Goal: Task Accomplishment & Management: Use online tool/utility

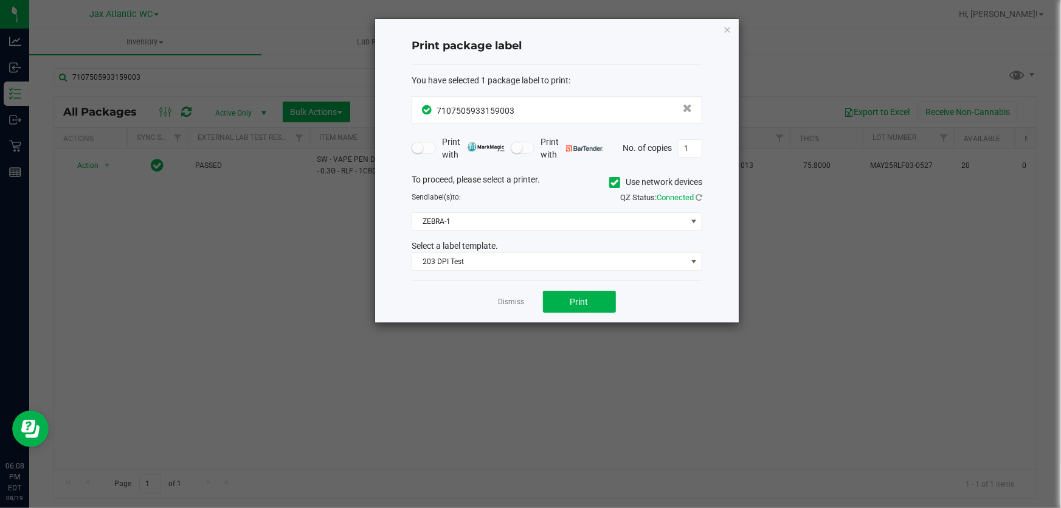
click at [515, 304] on link "Dismiss" at bounding box center [511, 302] width 26 height 10
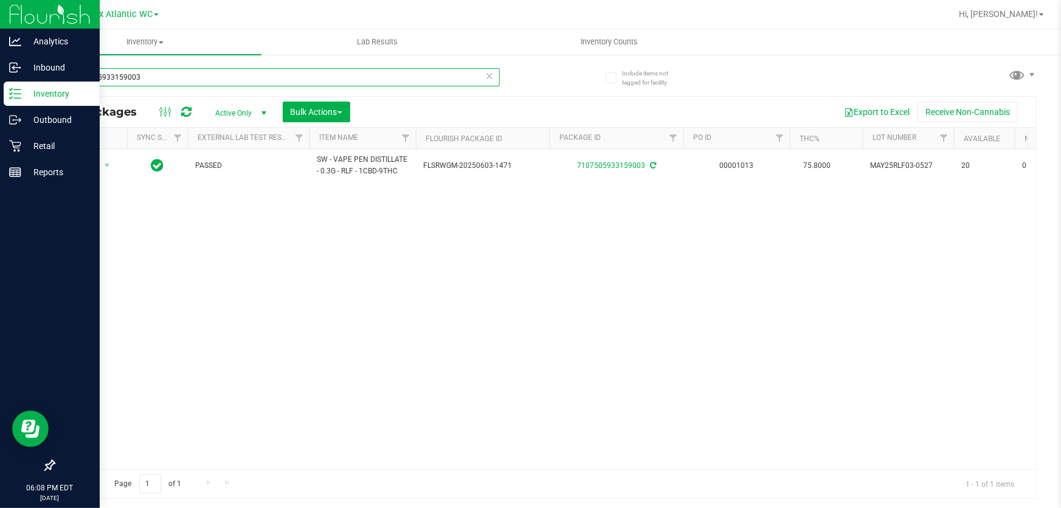
drag, startPoint x: 175, startPoint y: 79, endPoint x: 0, endPoint y: 103, distance: 176.7
click at [0, 89] on div "Analytics Inbound Inventory Outbound Retail Reports 06:08 PM EDT [DATE] 08/19 J…" at bounding box center [530, 254] width 1061 height 508
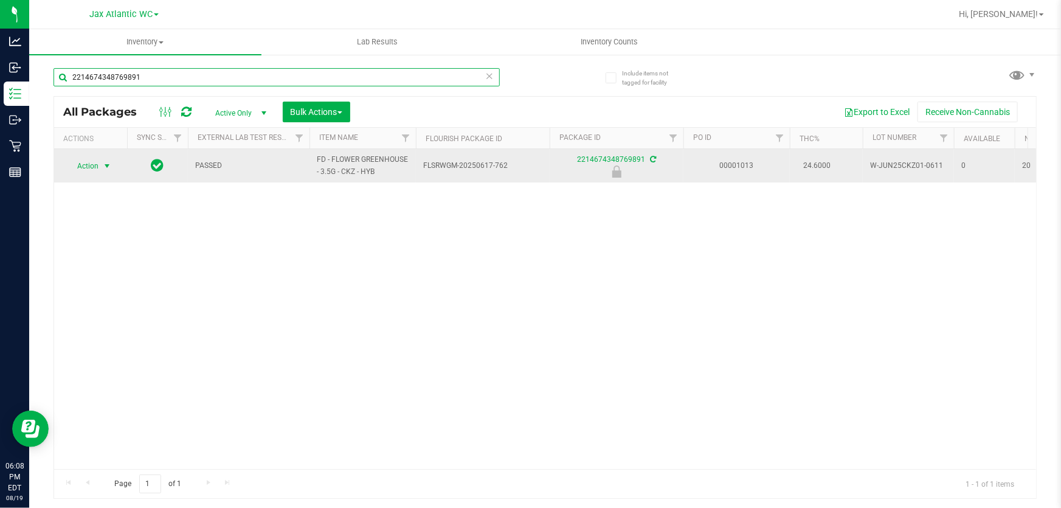
type input "2214674348769891"
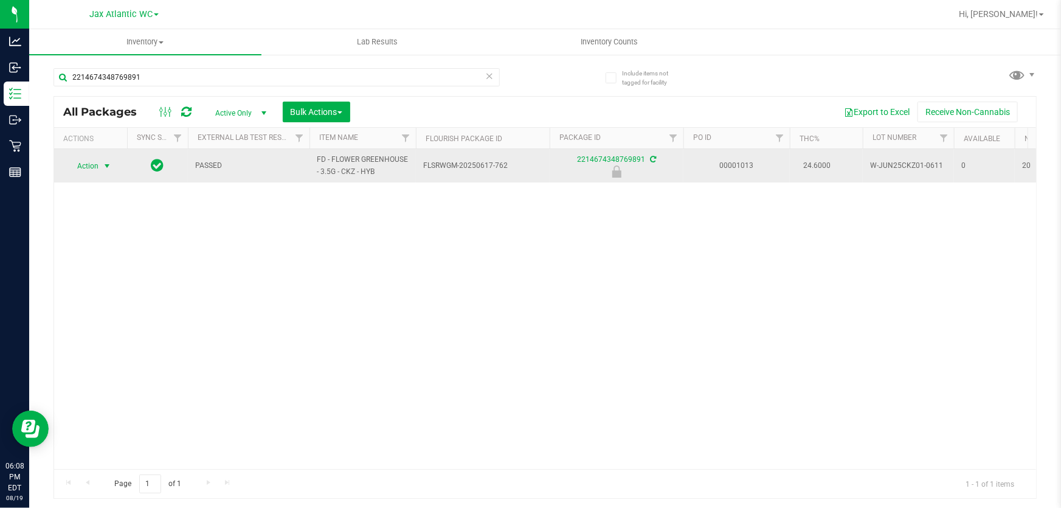
click at [87, 163] on span "Action" at bounding box center [82, 165] width 33 height 17
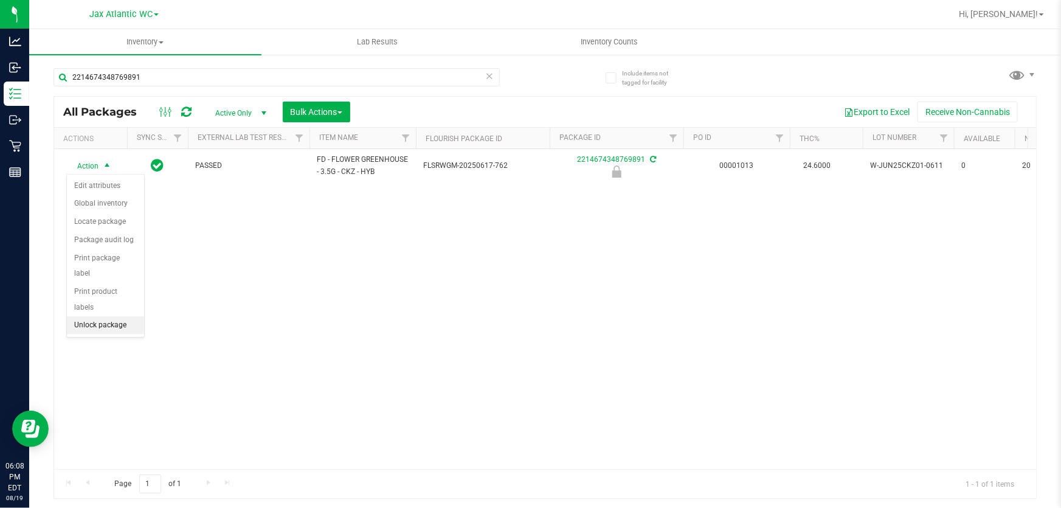
click at [111, 316] on li "Unlock package" at bounding box center [105, 325] width 77 height 18
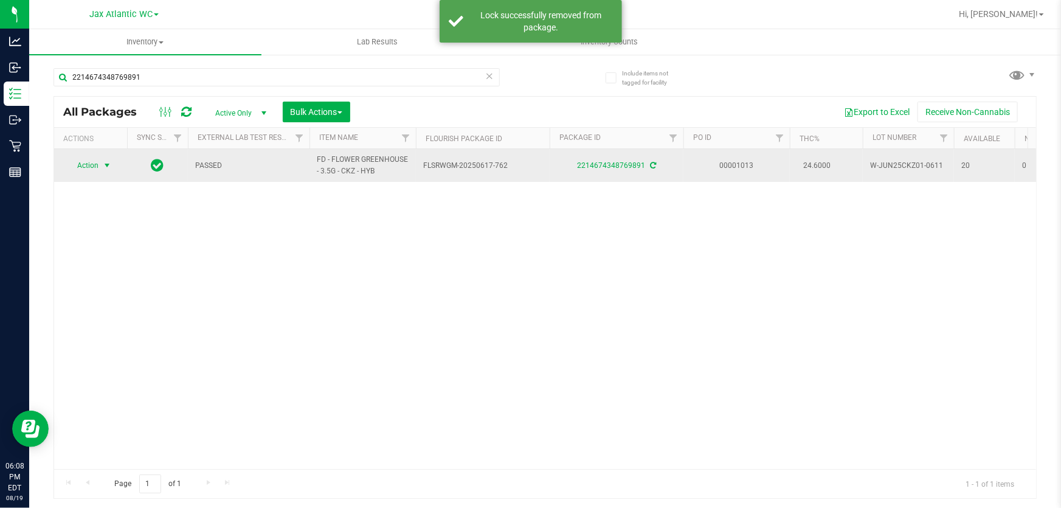
click at [89, 166] on span "Action" at bounding box center [82, 165] width 33 height 17
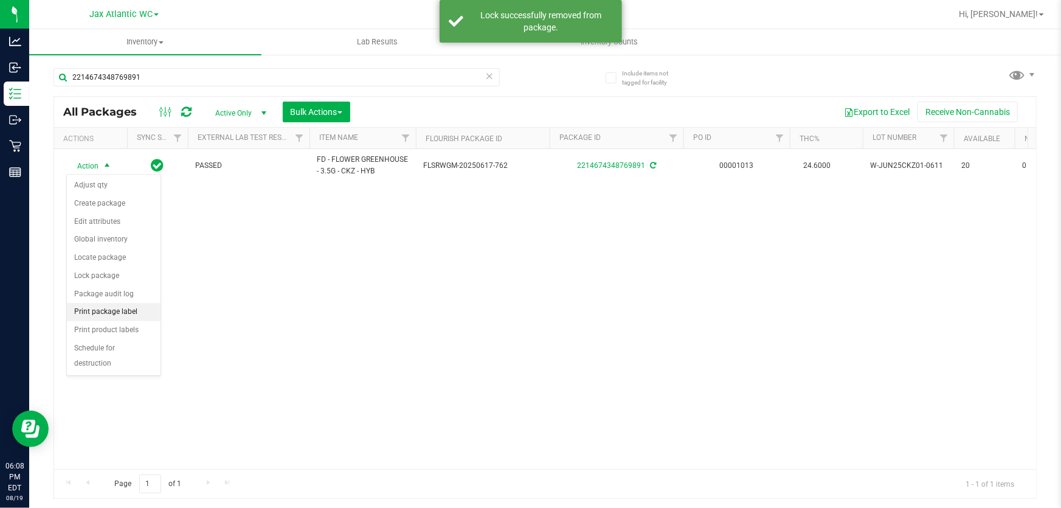
click at [132, 312] on li "Print package label" at bounding box center [114, 312] width 94 height 18
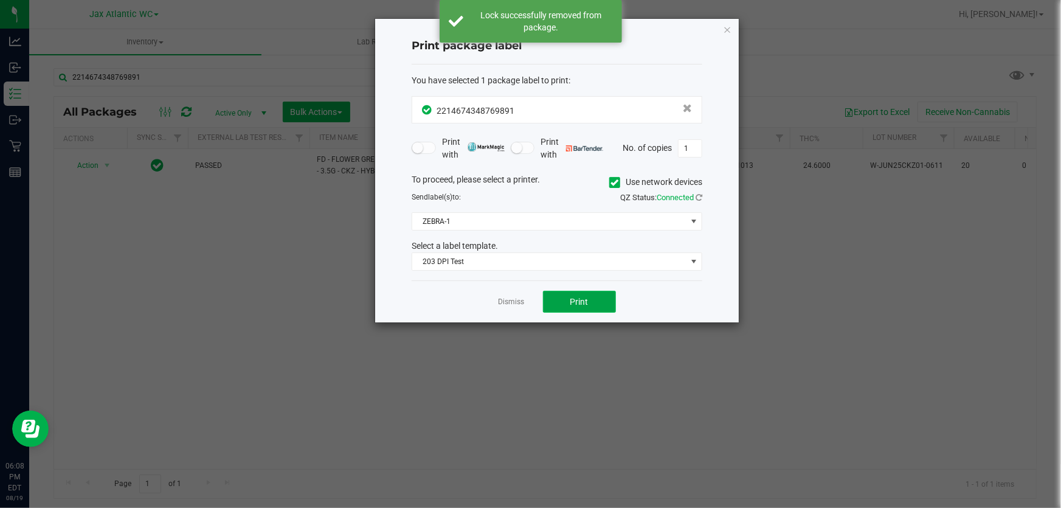
click at [582, 293] on button "Print" at bounding box center [579, 302] width 73 height 22
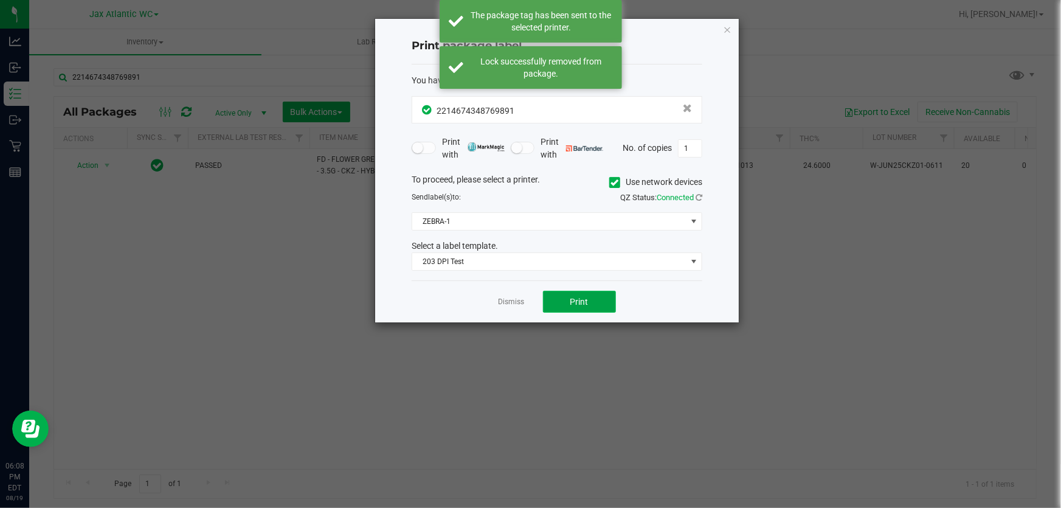
click at [583, 293] on button "Print" at bounding box center [579, 302] width 73 height 22
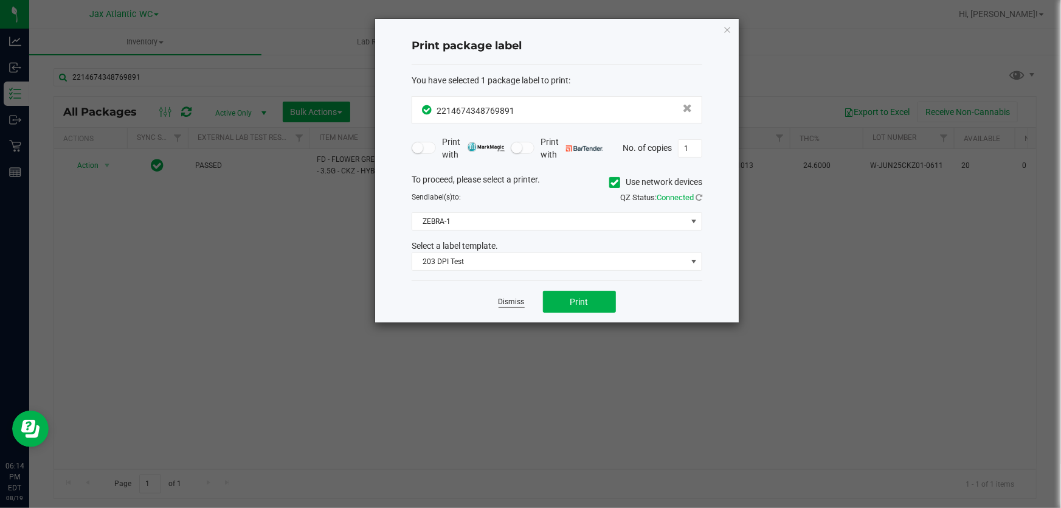
click at [502, 303] on link "Dismiss" at bounding box center [511, 302] width 26 height 10
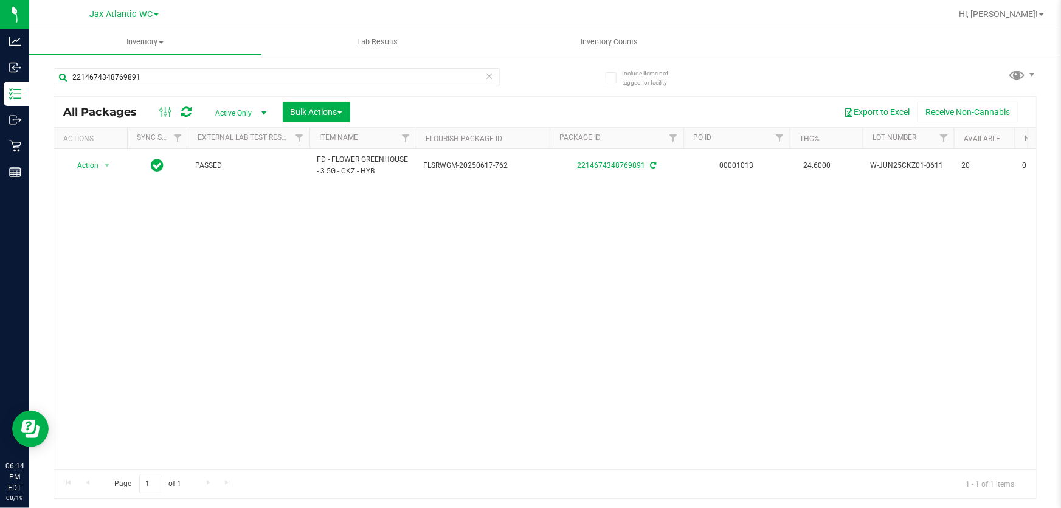
drag, startPoint x: 151, startPoint y: 91, endPoint x: 46, endPoint y: 68, distance: 108.1
click at [35, 71] on div "Include items not tagged for facility 2214674348769891 All Packages Active Only…" at bounding box center [545, 238] width 1032 height 371
click at [318, 264] on div "Action Action Adjust qty Create package Edit attributes Global inventory Locate…" at bounding box center [545, 309] width 982 height 320
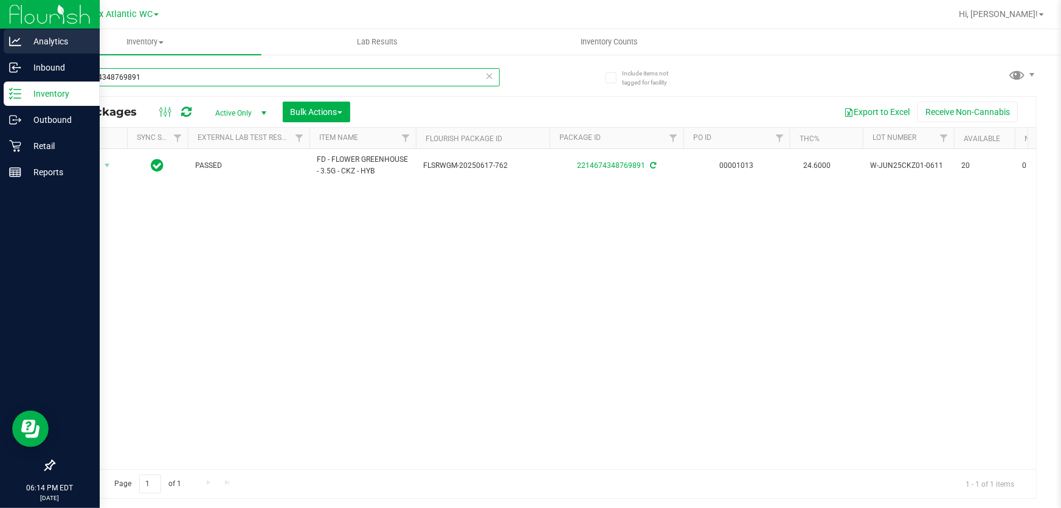
drag, startPoint x: 72, startPoint y: 75, endPoint x: 0, endPoint y: 38, distance: 80.7
click at [0, 36] on div "Analytics Inbound Inventory Outbound Retail Reports 06:14 PM EDT [DATE] 08/19 J…" at bounding box center [530, 254] width 1061 height 508
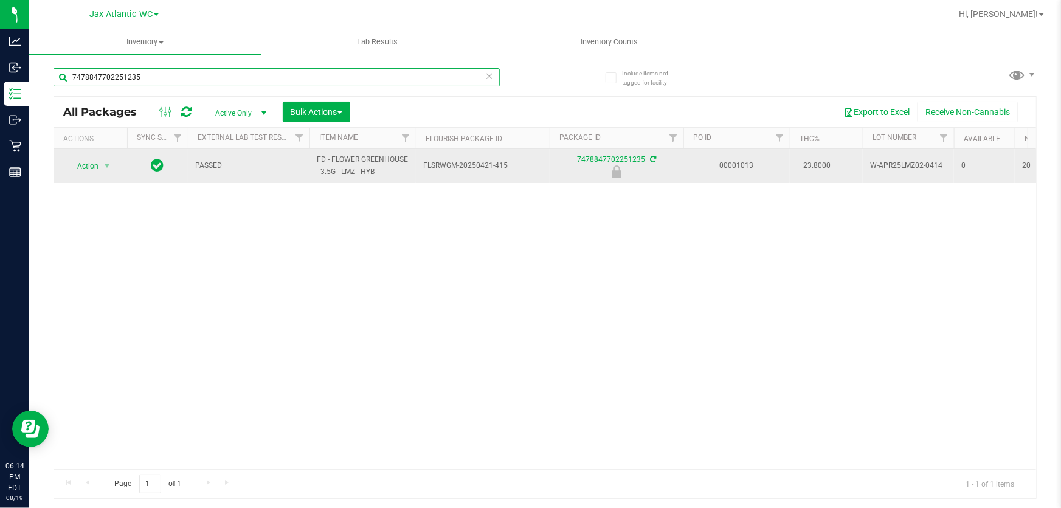
type input "7478847702251235"
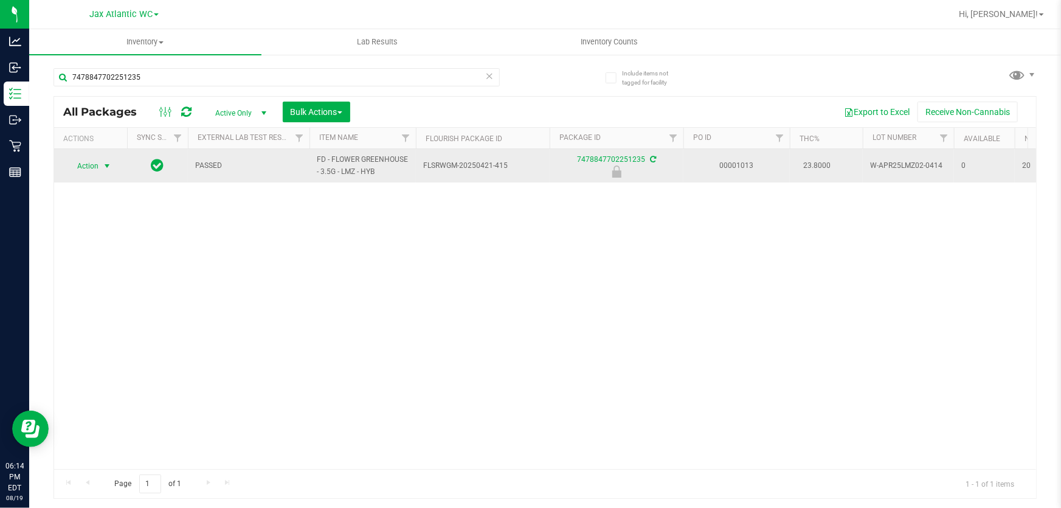
click at [93, 168] on span "Action" at bounding box center [82, 165] width 33 height 17
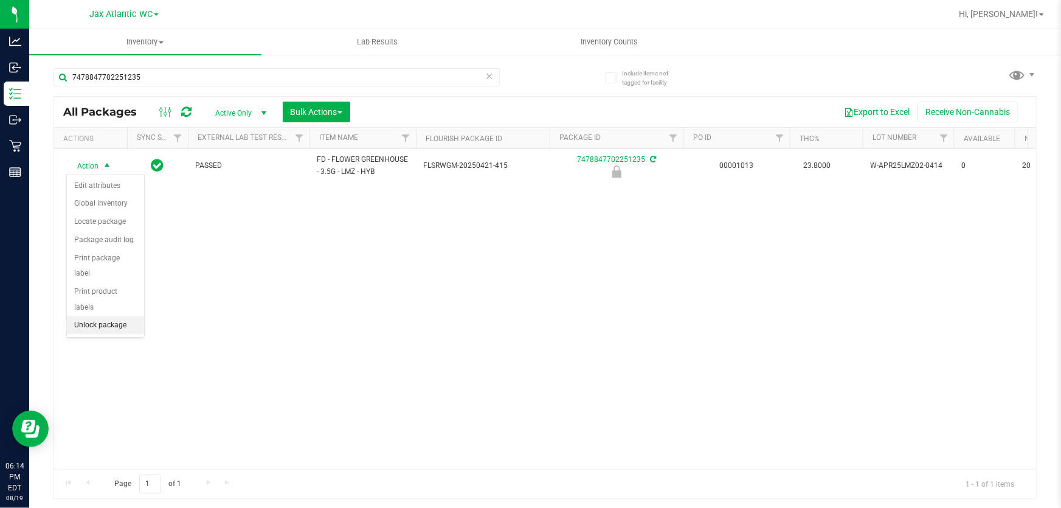
click at [105, 316] on li "Unlock package" at bounding box center [105, 325] width 77 height 18
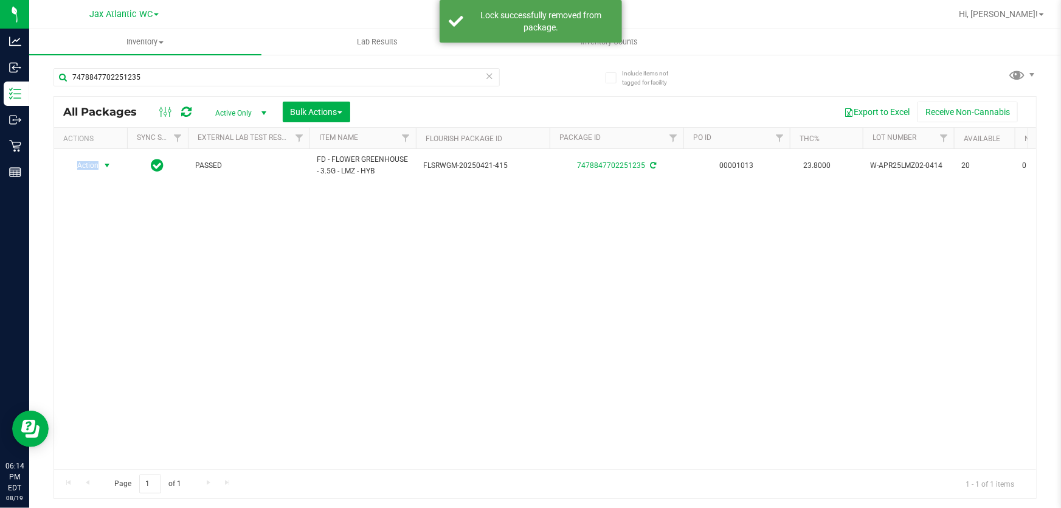
click at [86, 168] on span "Action" at bounding box center [82, 165] width 33 height 17
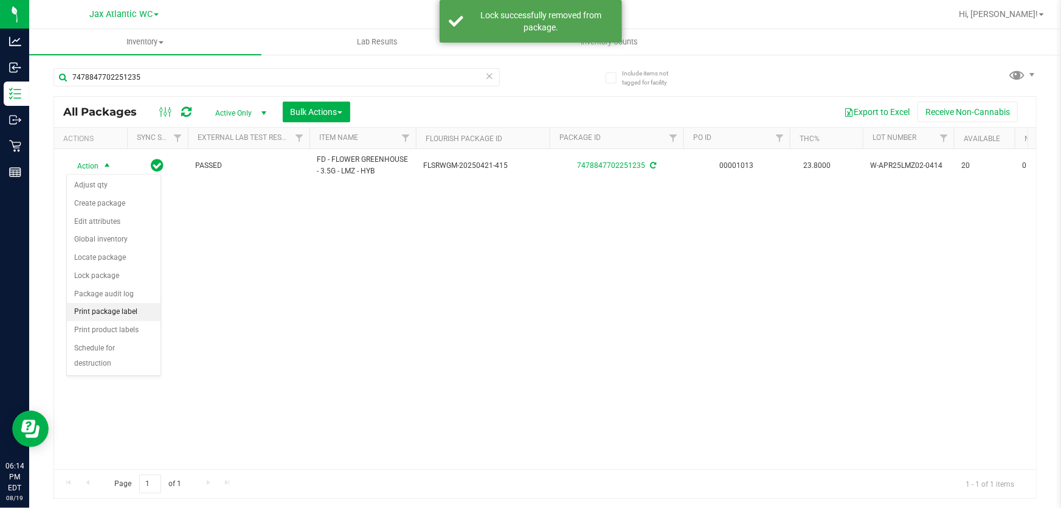
click at [115, 315] on li "Print package label" at bounding box center [114, 312] width 94 height 18
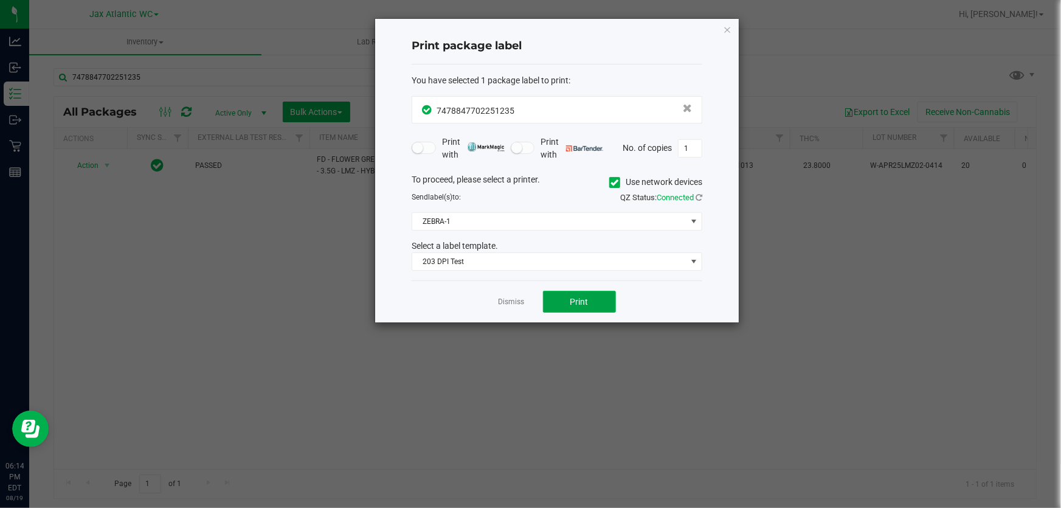
click at [599, 291] on button "Print" at bounding box center [579, 302] width 73 height 22
click at [598, 293] on button "Print" at bounding box center [579, 302] width 73 height 22
click at [508, 302] on link "Dismiss" at bounding box center [511, 302] width 26 height 10
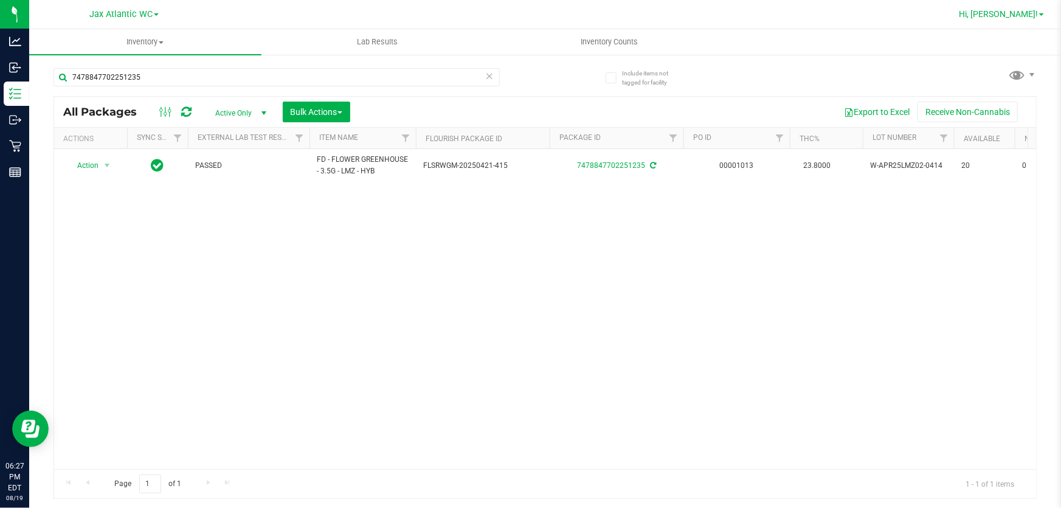
click at [1018, 13] on span "Hi, [PERSON_NAME]!" at bounding box center [998, 14] width 79 height 10
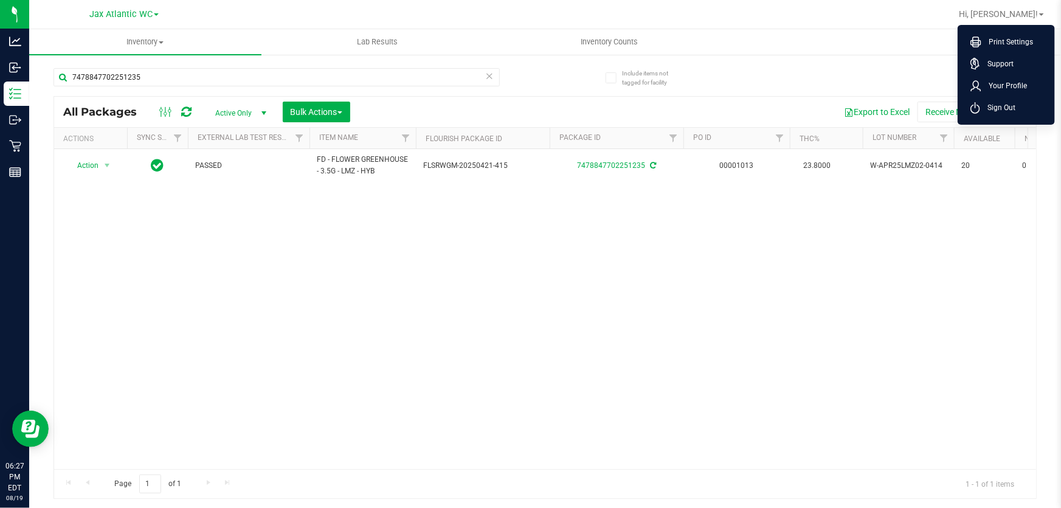
click at [919, 250] on div "Action Action Adjust qty Create package Edit attributes Global inventory Locate…" at bounding box center [545, 309] width 982 height 320
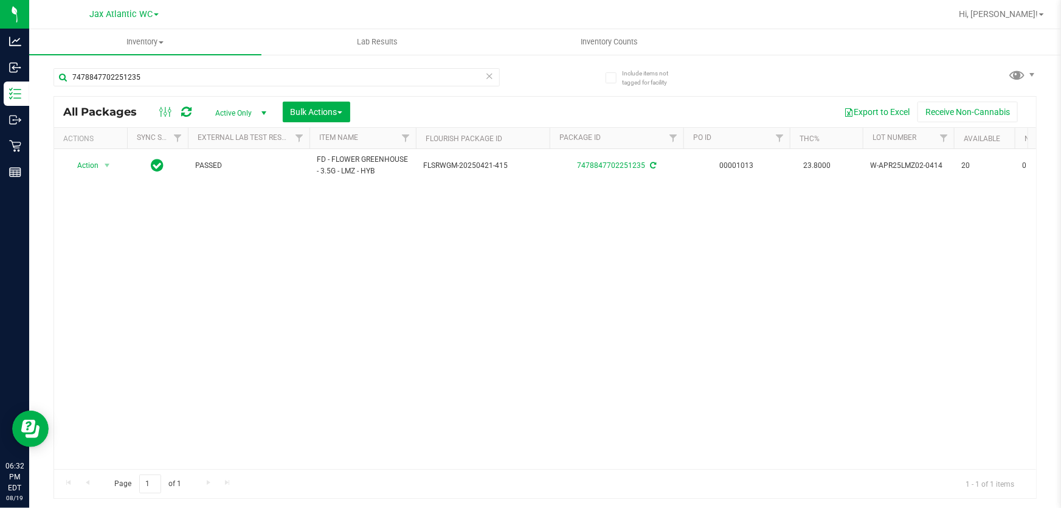
click at [488, 74] on icon at bounding box center [489, 75] width 9 height 15
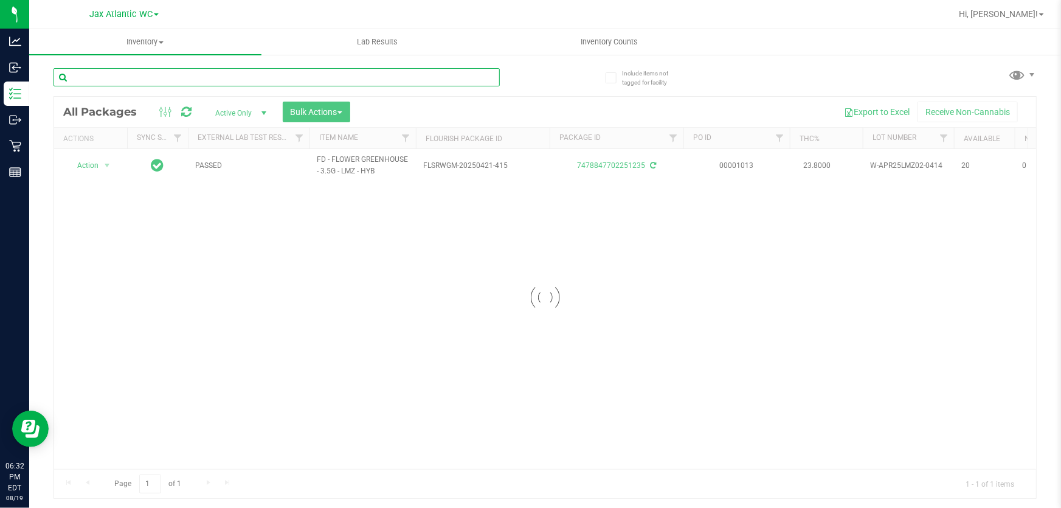
click at [105, 70] on input "text" at bounding box center [276, 77] width 446 height 18
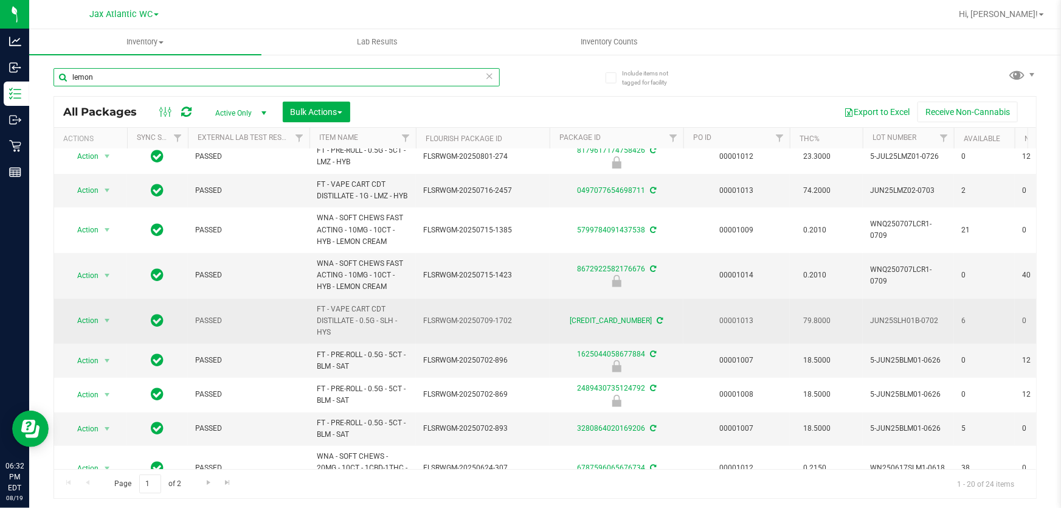
scroll to position [276, 0]
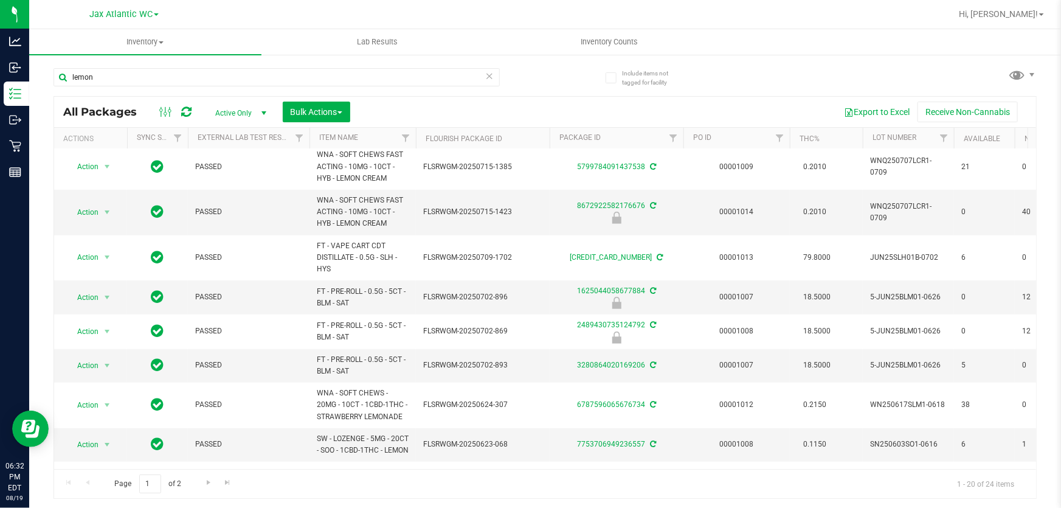
click at [258, 110] on span "select" at bounding box center [263, 113] width 15 height 17
click at [511, 97] on div "All Packages Active Only Active Only Lab Samples Locked All External Internal B…" at bounding box center [545, 112] width 982 height 30
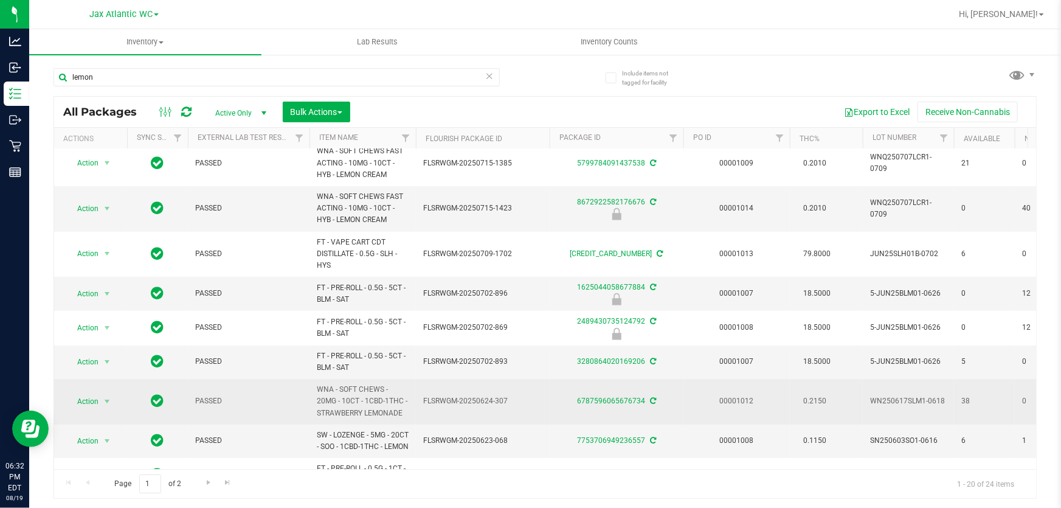
scroll to position [390, 0]
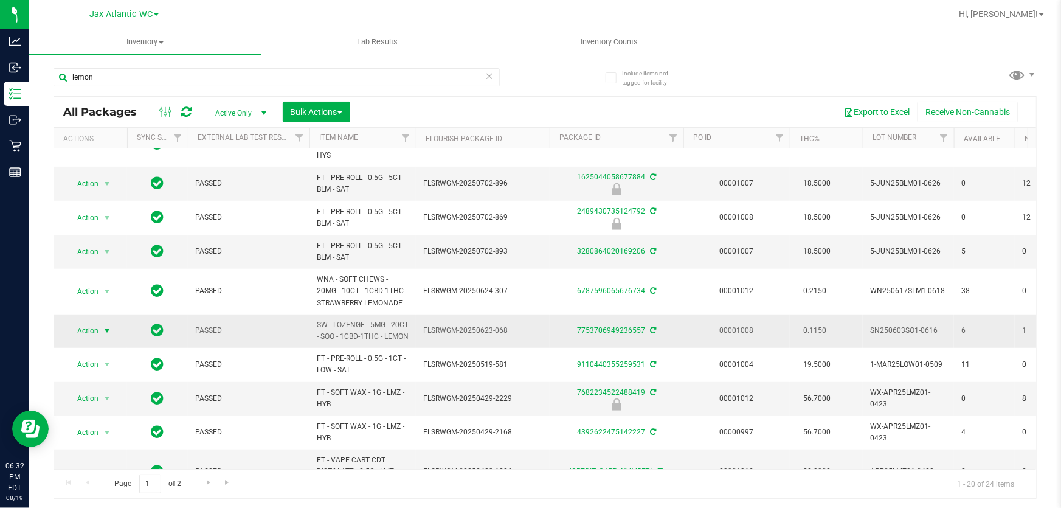
click at [91, 339] on span "Action" at bounding box center [82, 330] width 33 height 17
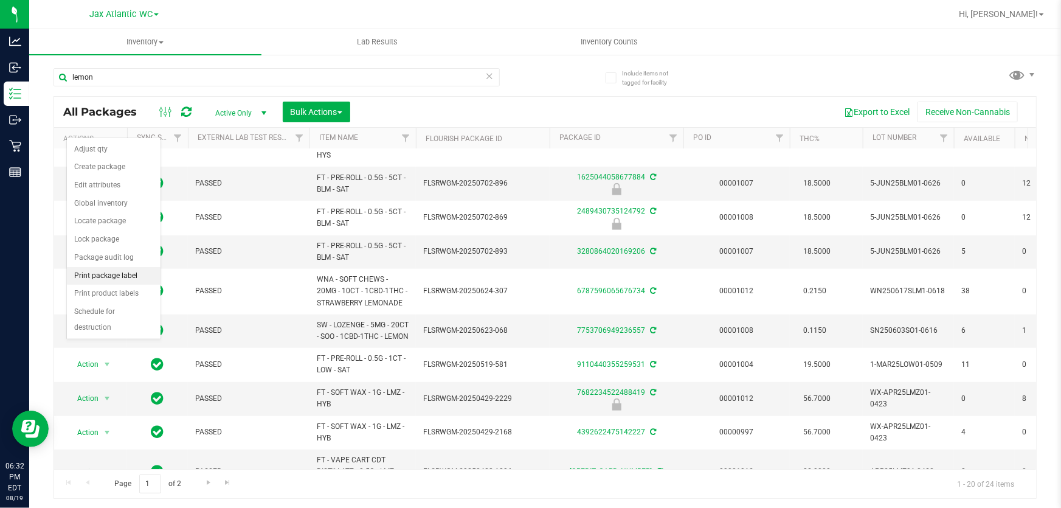
click at [106, 269] on li "Print package label" at bounding box center [114, 276] width 94 height 18
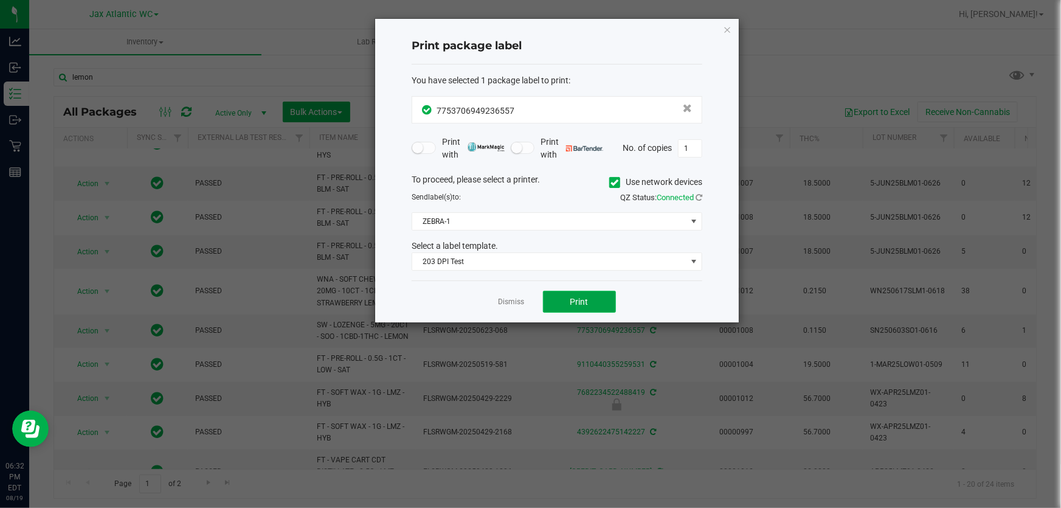
click at [605, 302] on button "Print" at bounding box center [579, 302] width 73 height 22
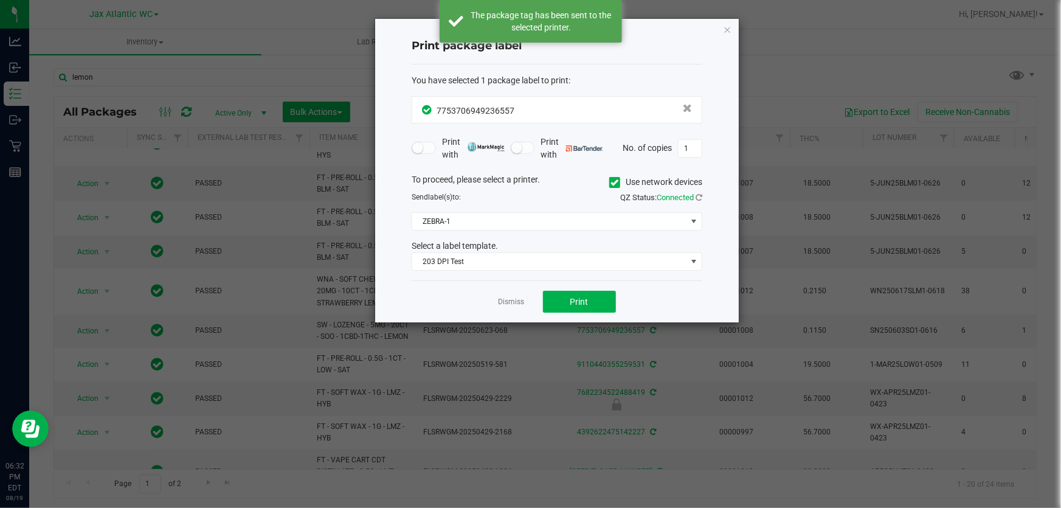
click at [495, 297] on div "Dismiss Print" at bounding box center [557, 301] width 291 height 42
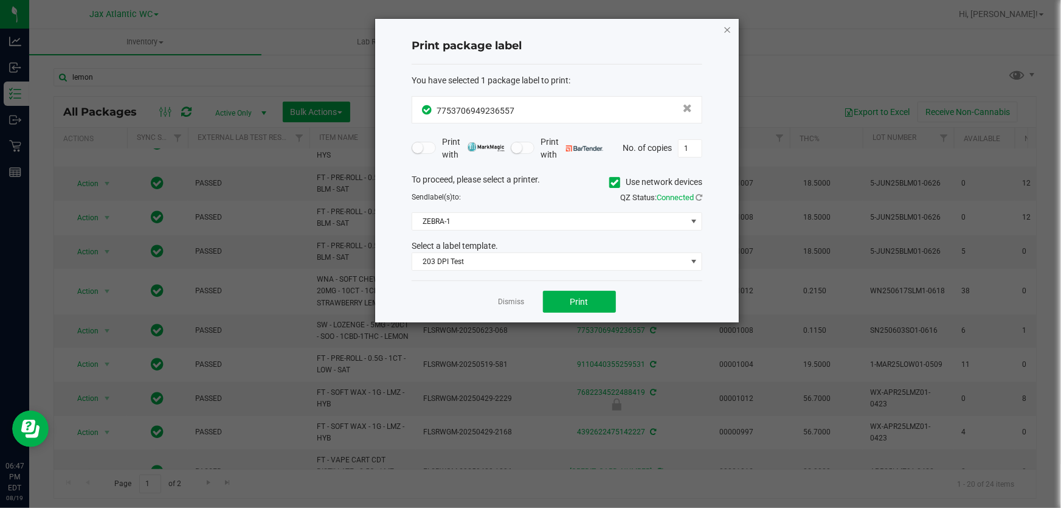
click at [725, 26] on icon "button" at bounding box center [727, 29] width 9 height 15
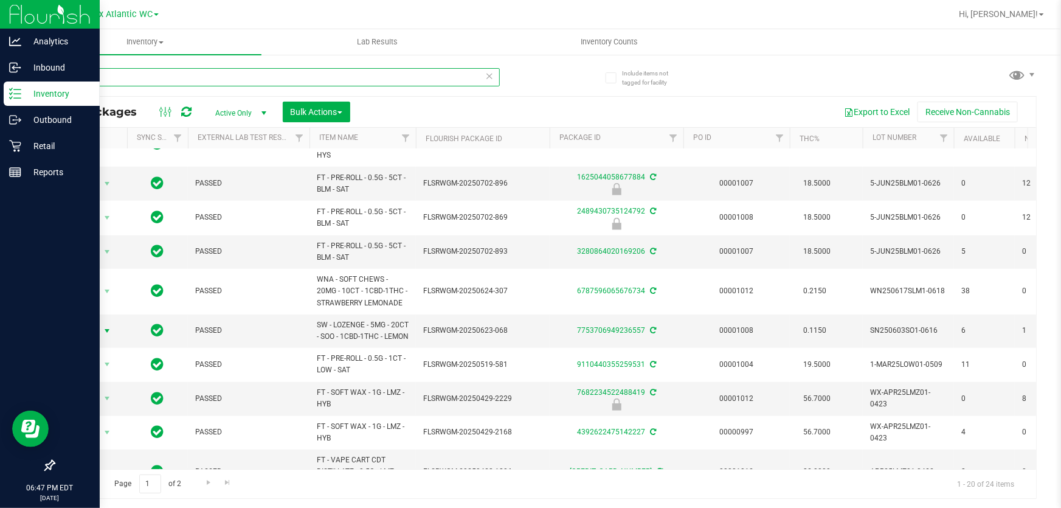
drag, startPoint x: 112, startPoint y: 72, endPoint x: 0, endPoint y: 106, distance: 116.7
click at [0, 106] on div "Analytics Inbound Inventory Outbound Retail Reports 06:47 PM EDT [DATE] 08/19 J…" at bounding box center [530, 254] width 1061 height 508
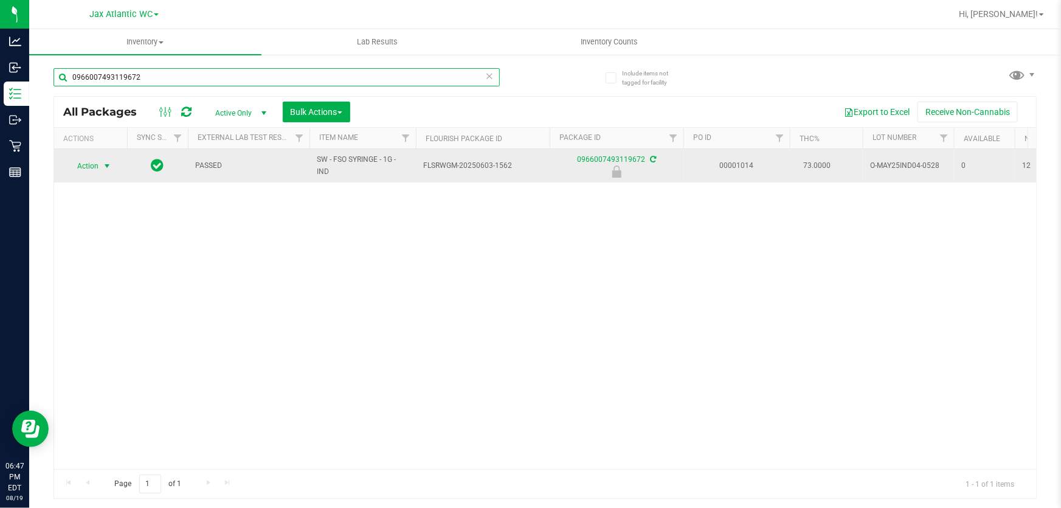
type input "0966007493119672"
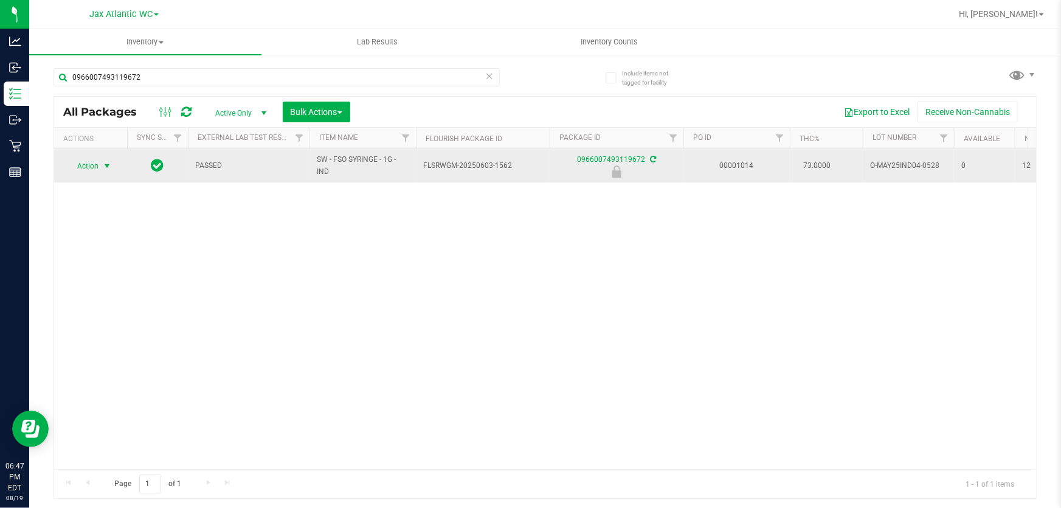
click at [95, 161] on span "Action" at bounding box center [82, 165] width 33 height 17
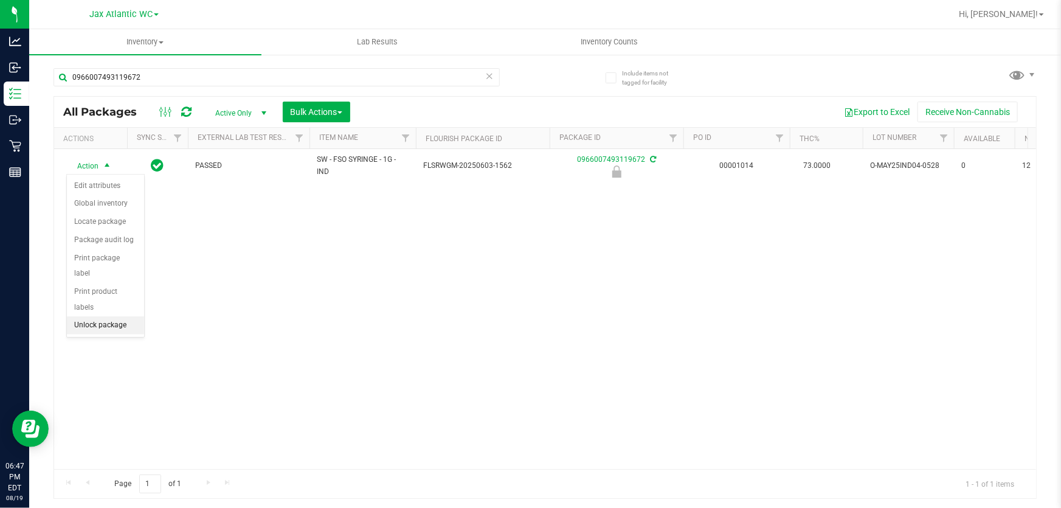
click at [90, 316] on li "Unlock package" at bounding box center [105, 325] width 77 height 18
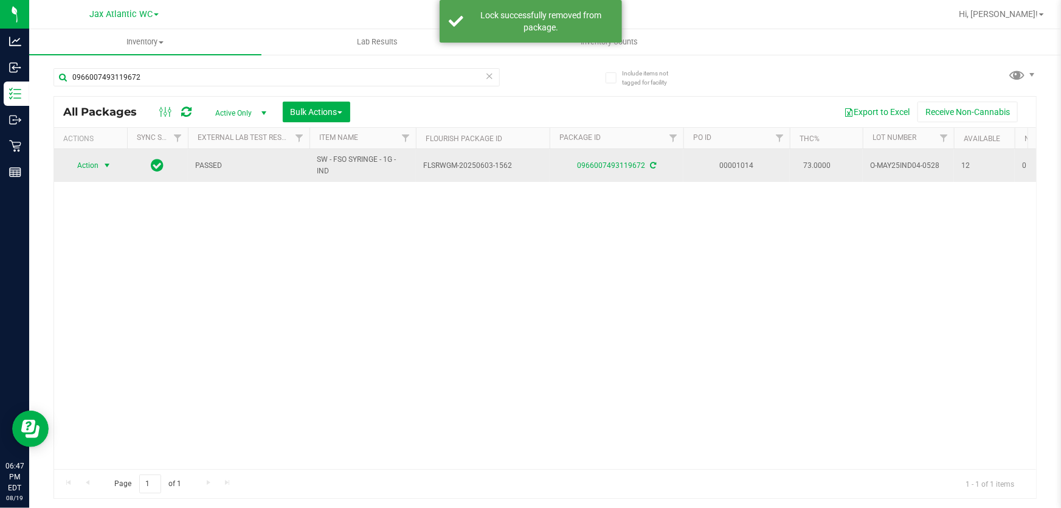
click at [84, 166] on span "Action" at bounding box center [82, 165] width 33 height 17
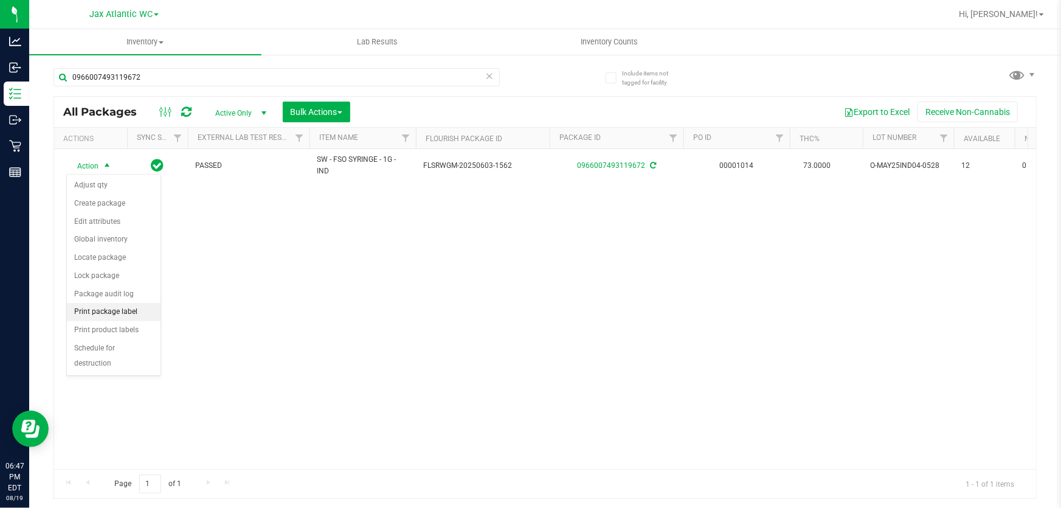
click at [131, 312] on li "Print package label" at bounding box center [114, 312] width 94 height 18
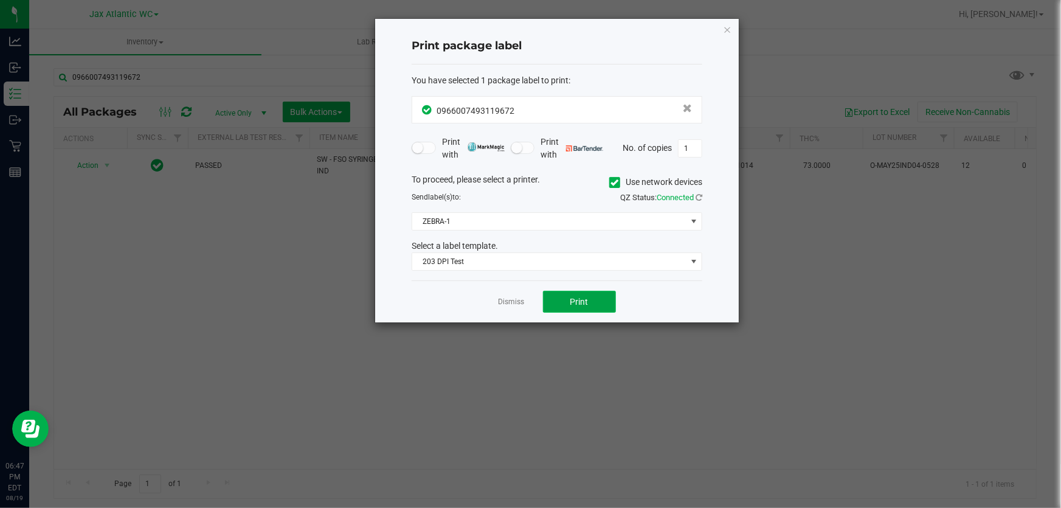
click at [593, 295] on button "Print" at bounding box center [579, 302] width 73 height 22
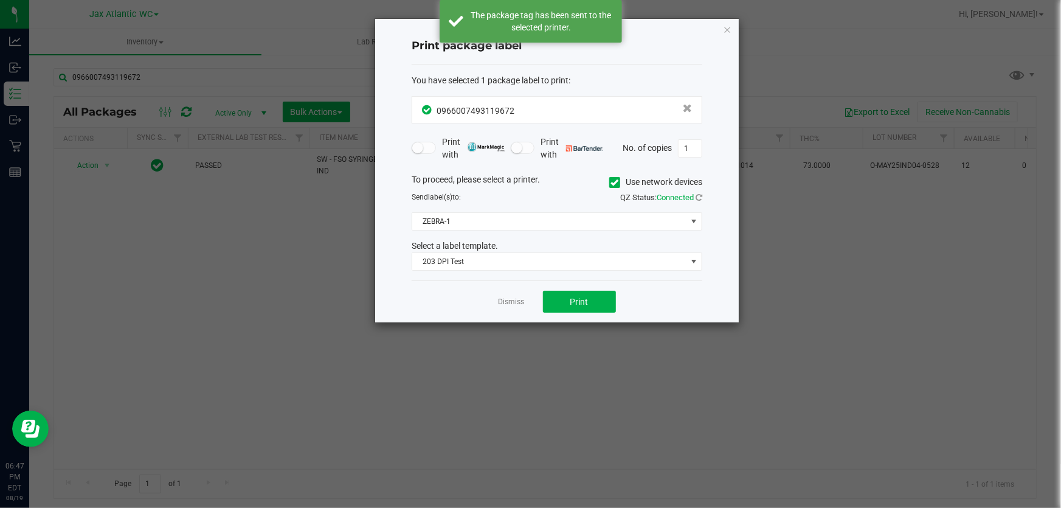
click at [510, 307] on app-cancel-button "Dismiss" at bounding box center [511, 301] width 26 height 13
click at [509, 305] on link "Dismiss" at bounding box center [511, 302] width 26 height 10
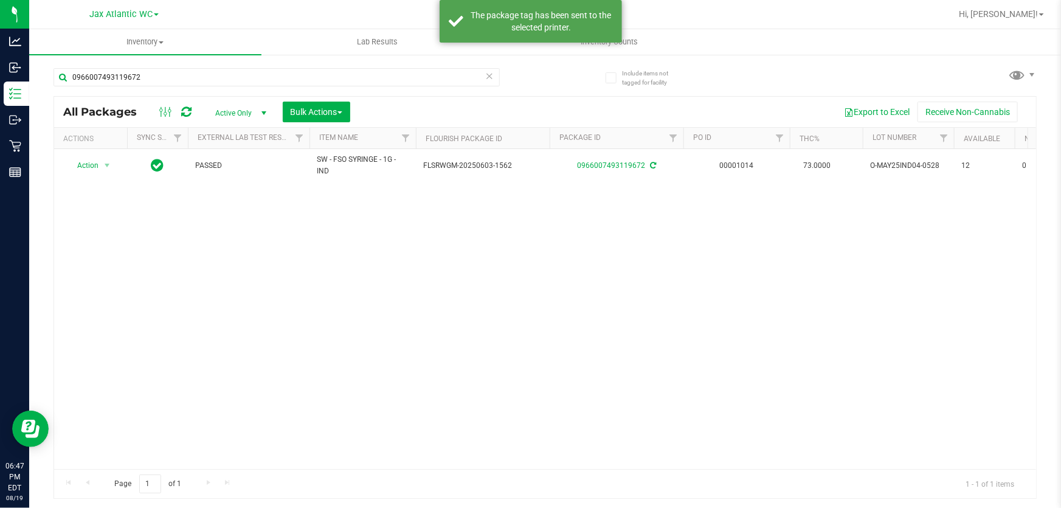
click at [510, 303] on div "Action Action Adjust qty Create package Edit attributes Global inventory Locate…" at bounding box center [545, 309] width 982 height 320
